Goal: Navigation & Orientation: Understand site structure

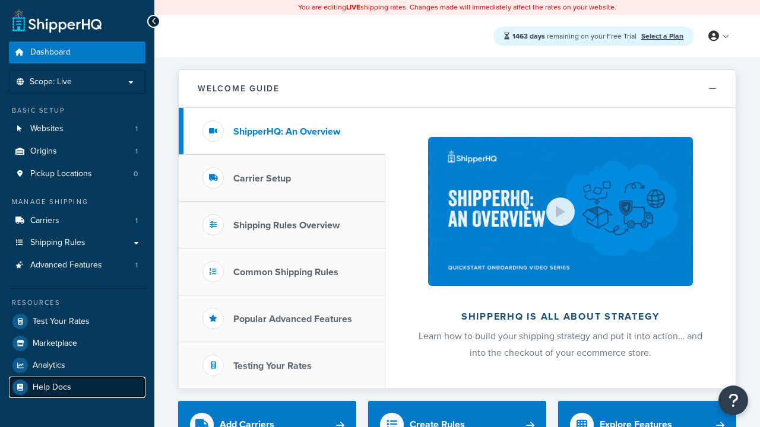
click at [77, 387] on link "Help Docs" at bounding box center [77, 387] width 137 height 21
